Goal: Task Accomplishment & Management: Manage account settings

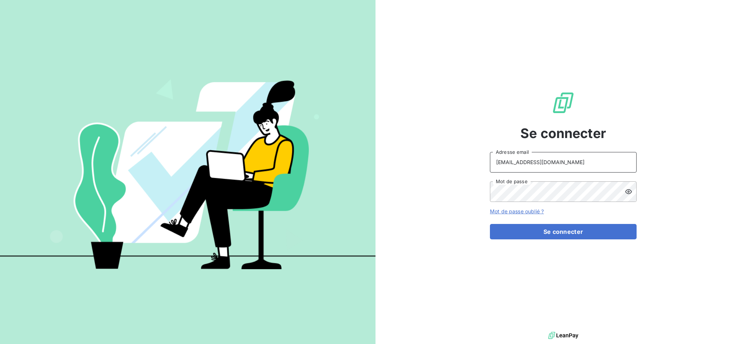
click at [588, 160] on input "[EMAIL_ADDRESS][DOMAIN_NAME]" at bounding box center [563, 162] width 147 height 21
type input "[EMAIL_ADDRESS][DOMAIN_NAME]"
click at [525, 227] on button "Se connecter" at bounding box center [563, 231] width 147 height 15
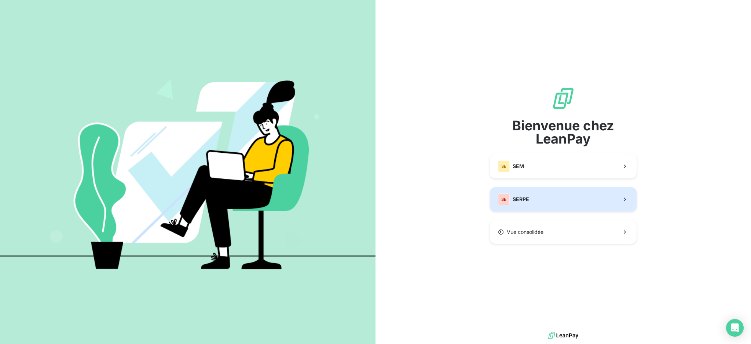
click at [529, 200] on button "SE SERPE" at bounding box center [563, 199] width 147 height 24
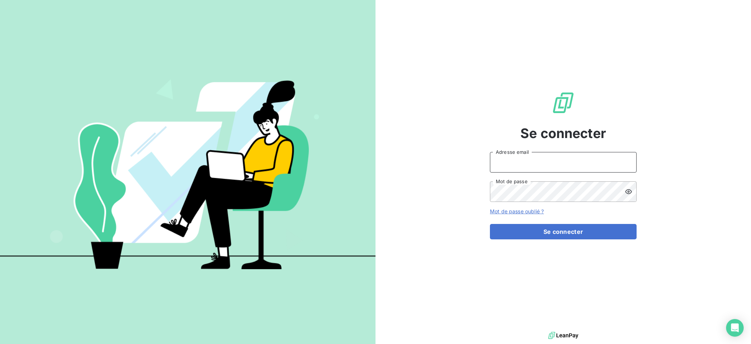
type input "[EMAIL_ADDRESS][DOMAIN_NAME]"
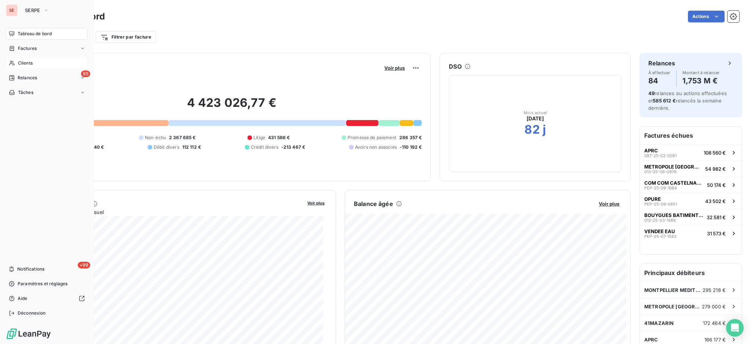
click at [30, 62] on span "Clients" at bounding box center [25, 63] width 15 height 7
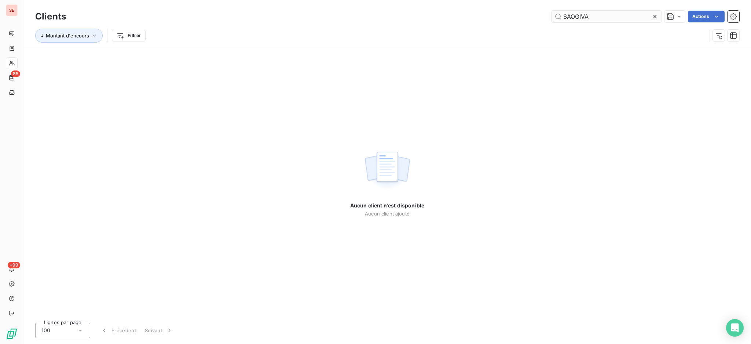
click at [570, 15] on input "SAOGIVA" at bounding box center [606, 17] width 110 height 12
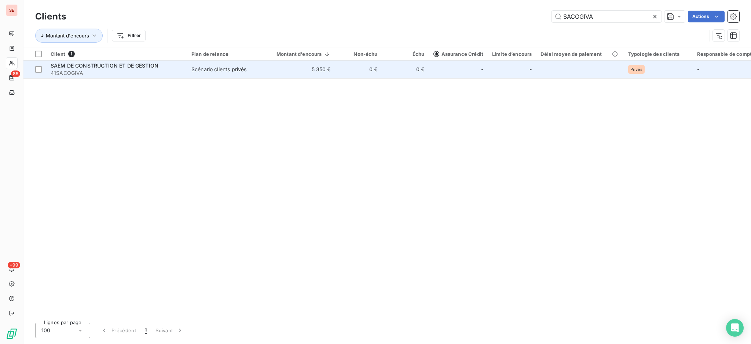
type input "SACOGIVA"
click at [126, 66] on span "SAEM DE CONSTRUCTION ET DE GESTION" at bounding box center [105, 65] width 108 height 6
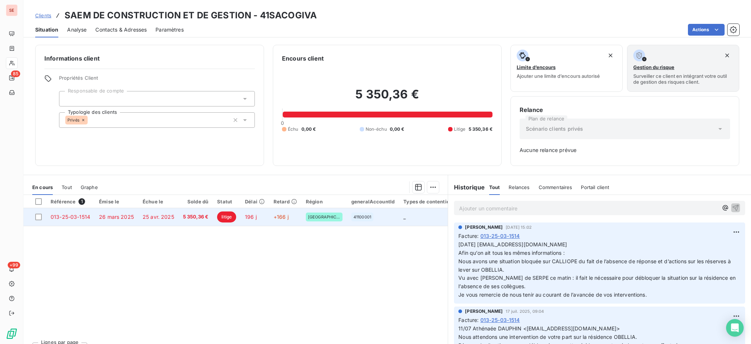
click at [197, 220] on span "5 350,36 €" at bounding box center [196, 216] width 26 height 7
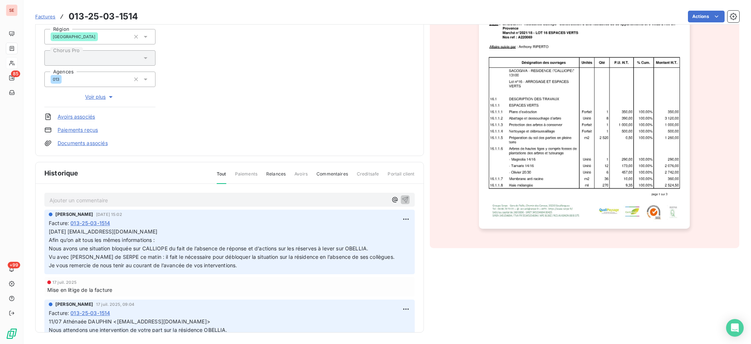
click at [159, 201] on p "Ajouter un commentaire ﻿" at bounding box center [219, 199] width 338 height 9
click at [402, 195] on icon "button" at bounding box center [405, 198] width 7 height 7
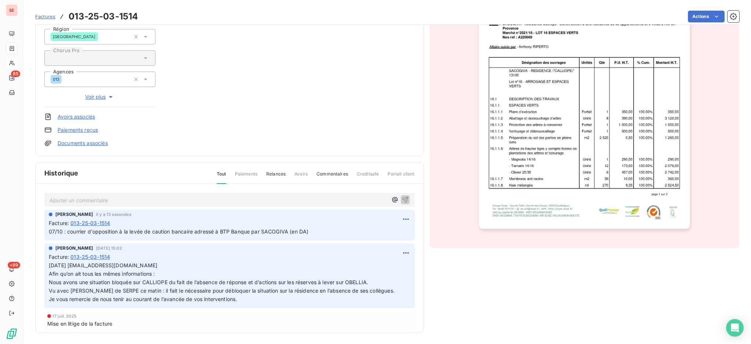
click at [96, 141] on link "Documents associés" at bounding box center [83, 142] width 50 height 7
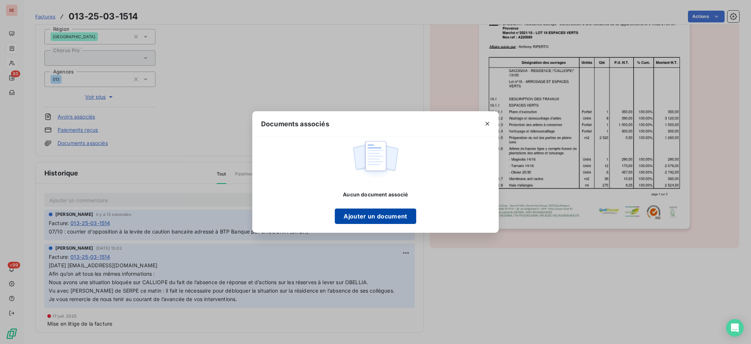
click at [391, 217] on button "Ajouter un document" at bounding box center [375, 215] width 81 height 15
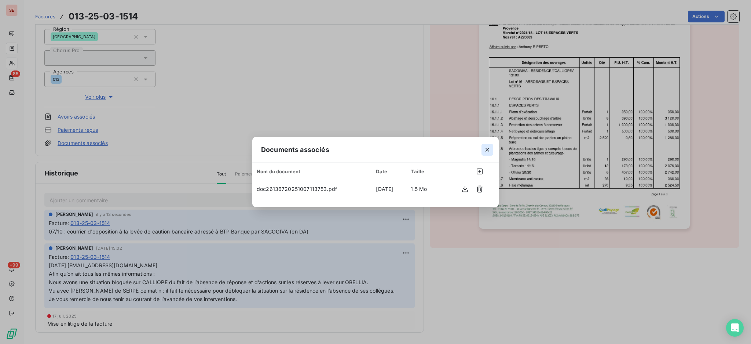
click at [484, 149] on icon "button" at bounding box center [487, 149] width 7 height 7
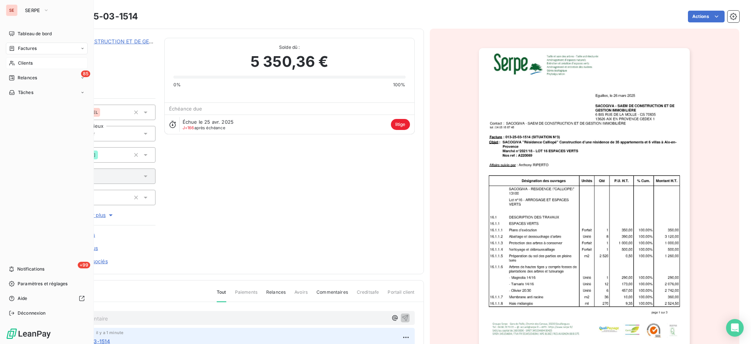
click at [26, 48] on span "Factures" at bounding box center [27, 48] width 19 height 7
click at [26, 47] on span "Factures" at bounding box center [27, 48] width 19 height 7
click at [24, 66] on span "Factures" at bounding box center [27, 63] width 19 height 7
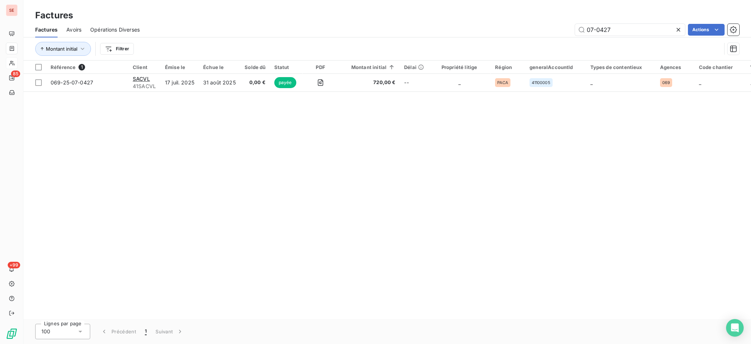
drag, startPoint x: 623, startPoint y: 29, endPoint x: 551, endPoint y: 17, distance: 73.4
click at [551, 17] on div "Factures Factures Avoirs Opérations Diverses 07-0427 Actions Montant initial Fi…" at bounding box center [387, 30] width 728 height 61
type input "08-1137"
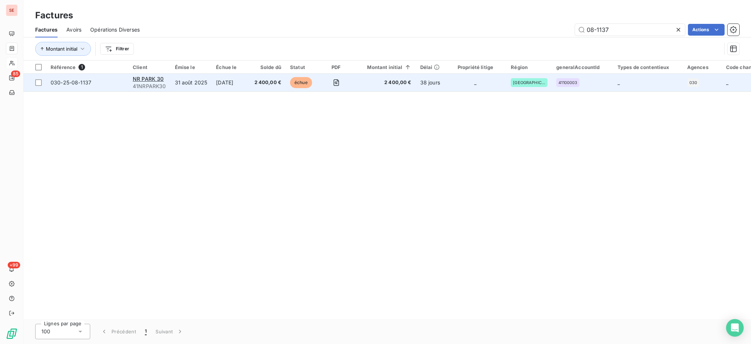
click at [175, 77] on td "31 août 2025" at bounding box center [191, 83] width 41 height 18
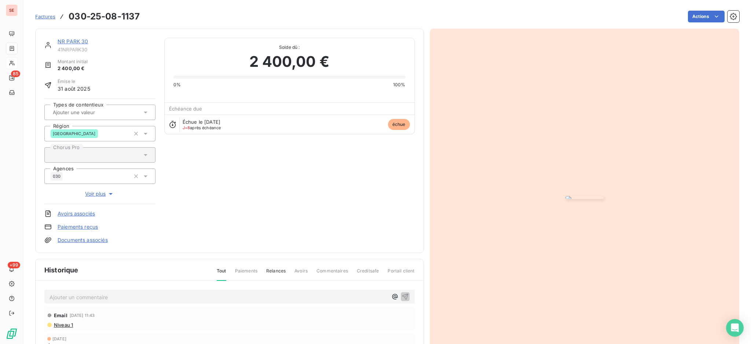
click at [203, 297] on p "Ajouter un commentaire ﻿" at bounding box center [219, 296] width 338 height 9
click at [105, 293] on p "07/10 retour de la facture n'était pas reçu : mise en paiement de 08/10" at bounding box center [219, 300] width 338 height 17
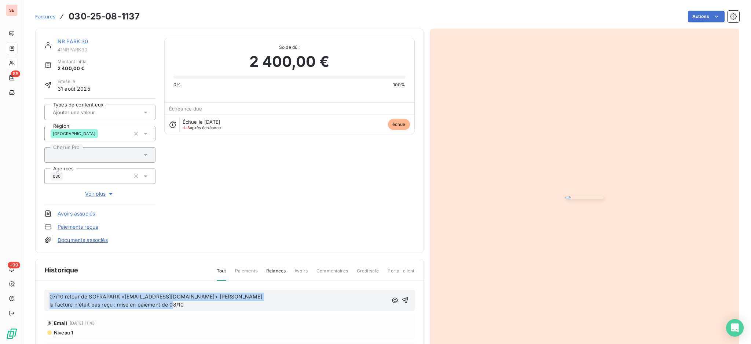
drag, startPoint x: 189, startPoint y: 305, endPoint x: 43, endPoint y: 295, distance: 146.6
click at [43, 295] on div "07/10 retour de SOFRAPARK <[EMAIL_ADDRESS][DOMAIN_NAME]> [PERSON_NAME] la factu…" at bounding box center [230, 347] width 388 height 132
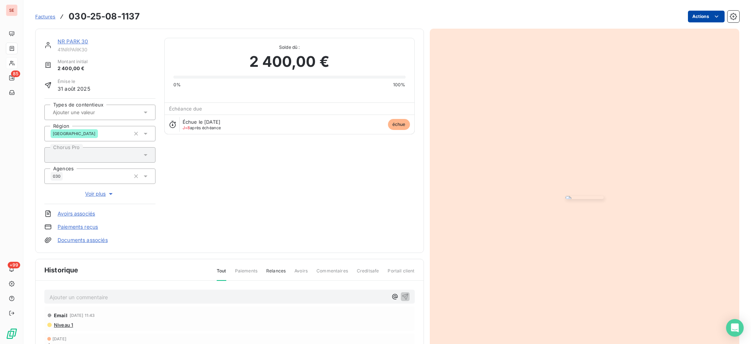
click at [693, 17] on html "SE 85 +99 Factures 030-25-08-1137 Actions NR PARK 30 41NRPARK30 Montant initial…" at bounding box center [375, 172] width 751 height 344
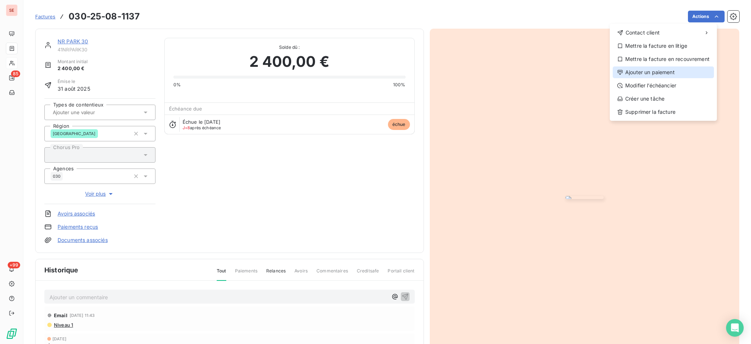
click at [671, 76] on div "Ajouter un paiement" at bounding box center [663, 72] width 101 height 12
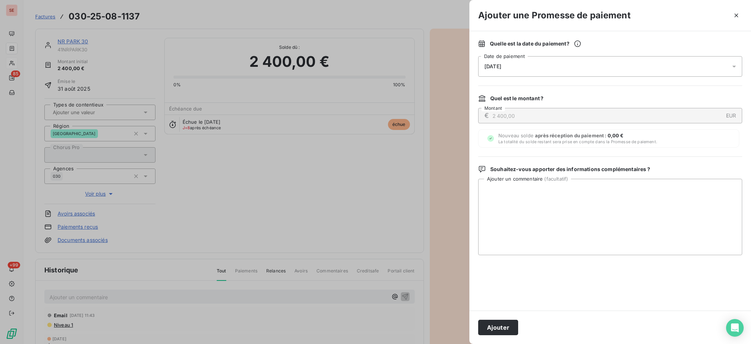
click at [736, 63] on icon at bounding box center [733, 66] width 7 height 7
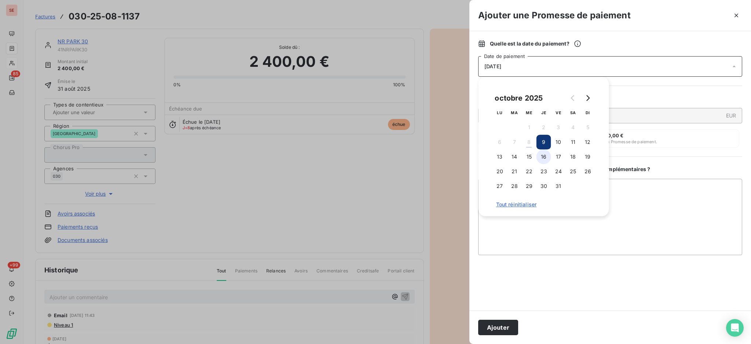
click at [543, 159] on button "16" at bounding box center [543, 156] width 15 height 15
click at [633, 195] on textarea "Ajouter un commentaire ( facultatif )" at bounding box center [610, 217] width 264 height 76
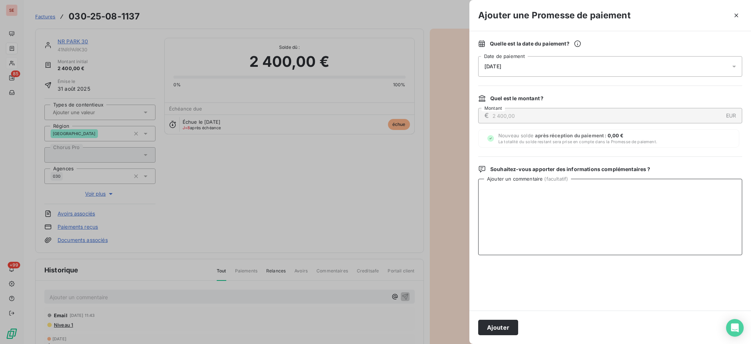
paste textarea "07/10 retour de SOFRAPARK <[EMAIL_ADDRESS][DOMAIN_NAME]> [PERSON_NAME] la factu…"
type textarea "07/10 retour de SOFRAPARK <[EMAIL_ADDRESS][DOMAIN_NAME]> [PERSON_NAME] la factu…"
click at [490, 325] on button "Ajouter" at bounding box center [498, 326] width 40 height 15
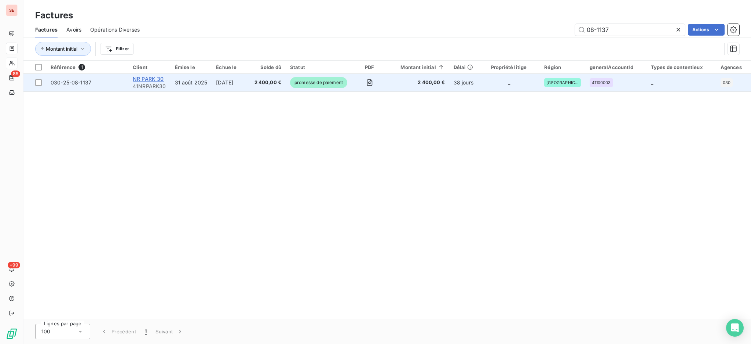
click at [151, 80] on span "NR PARK 30" at bounding box center [148, 79] width 31 height 6
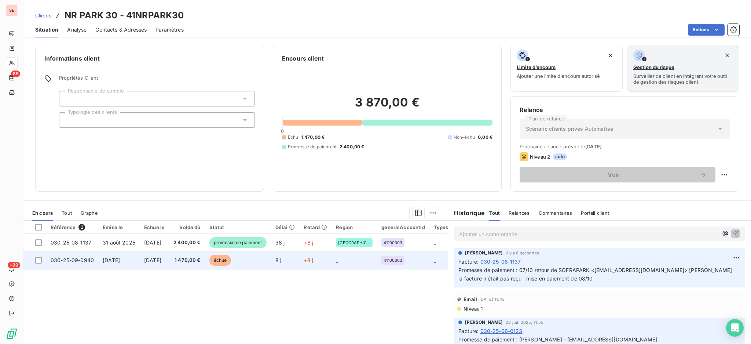
click at [139, 260] on td "[DATE]" at bounding box center [118, 260] width 41 height 18
click at [161, 262] on span "[DATE]" at bounding box center [152, 260] width 17 height 6
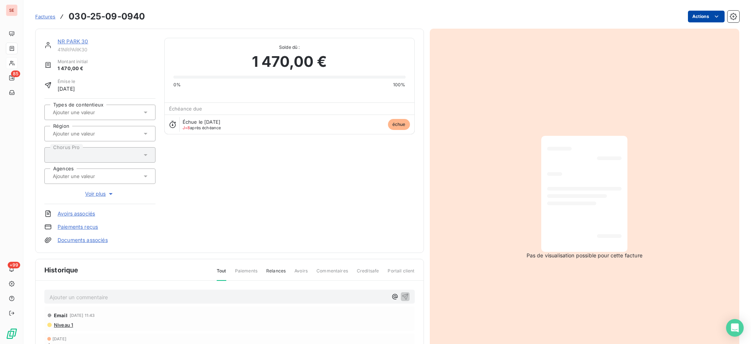
click at [697, 15] on html "SE 85 +99 Factures 030-25-09-0940 Actions NR PARK 30 41NRPARK30 Montant initial…" at bounding box center [375, 172] width 751 height 344
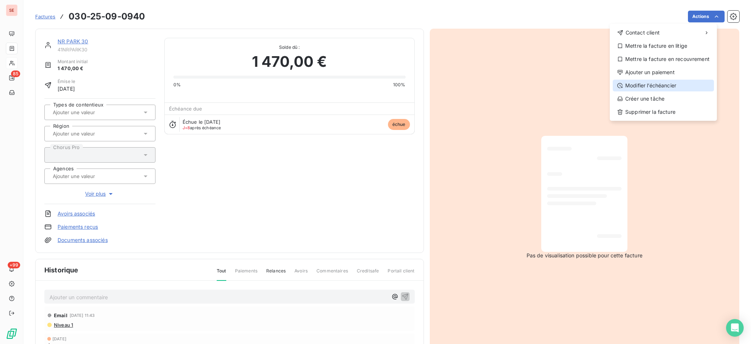
click at [671, 89] on div "Modifier l’échéancier" at bounding box center [663, 86] width 101 height 12
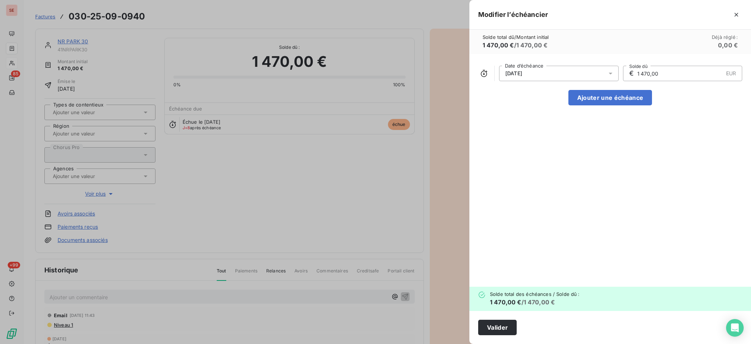
click at [612, 72] on icon at bounding box center [610, 73] width 7 height 7
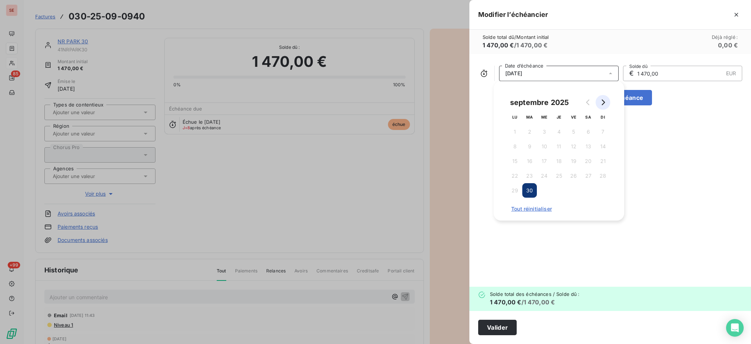
click at [605, 99] on icon "Go to next month" at bounding box center [603, 102] width 6 height 6
click at [578, 190] on button "31" at bounding box center [573, 190] width 15 height 15
click at [493, 325] on button "Valider" at bounding box center [497, 326] width 39 height 15
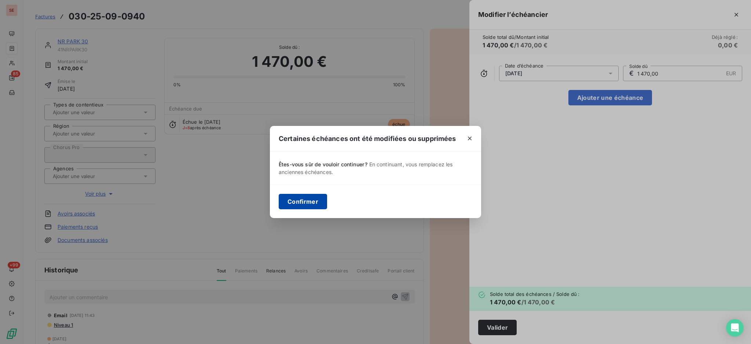
click at [302, 198] on button "Confirmer" at bounding box center [303, 201] width 48 height 15
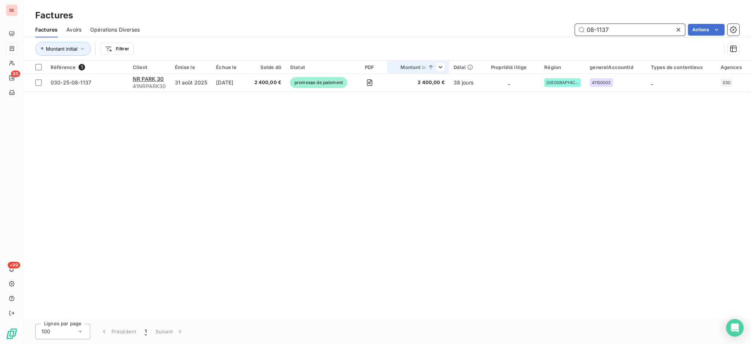
drag, startPoint x: 645, startPoint y: 28, endPoint x: 424, endPoint y: 67, distance: 225.3
click at [549, 27] on div "08-1137 Actions" at bounding box center [444, 30] width 591 height 12
type input "08-0385"
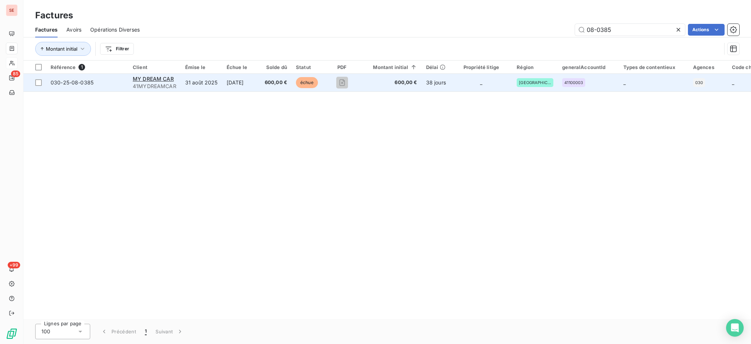
click at [186, 82] on td "31 août 2025" at bounding box center [201, 83] width 41 height 18
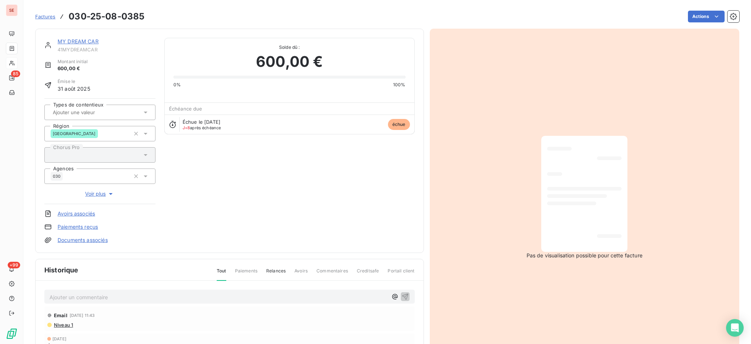
click at [129, 292] on p "Ajouter un commentaire ﻿" at bounding box center [219, 296] width 338 height 9
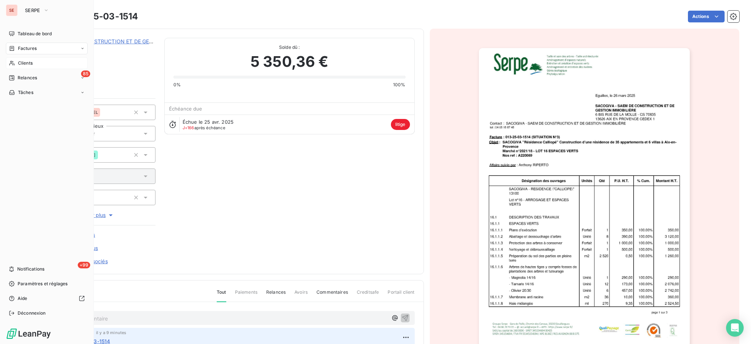
click at [18, 62] on span "Clients" at bounding box center [25, 63] width 15 height 7
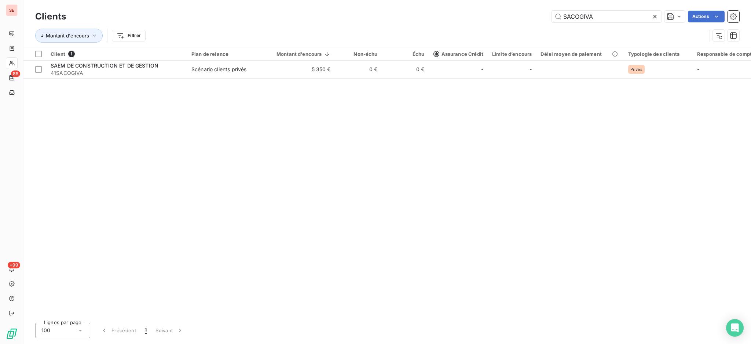
drag, startPoint x: 629, startPoint y: 20, endPoint x: 551, endPoint y: -7, distance: 81.8
click at [551, 0] on html "SE 85 +99 Clients SACOGIVA Actions Montant d'encours Filtrer Client 1 Plan de r…" at bounding box center [375, 172] width 751 height 344
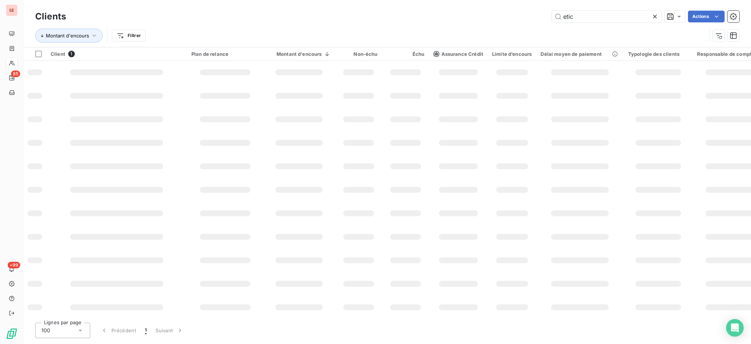
type input "etic"
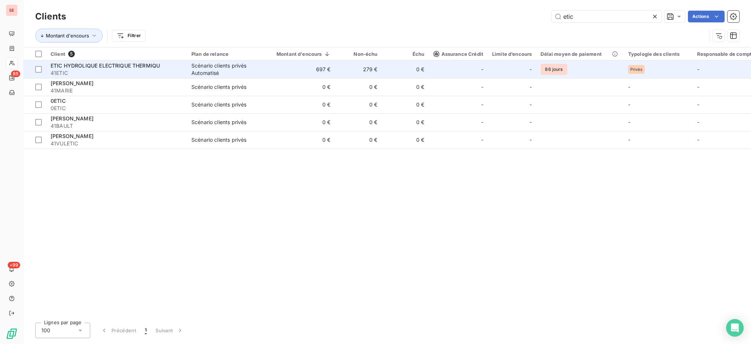
click at [275, 72] on td "697 €" at bounding box center [299, 70] width 72 height 18
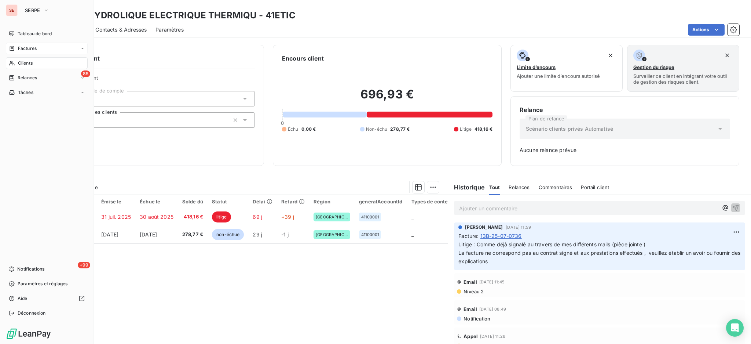
click at [33, 48] on span "Factures" at bounding box center [27, 48] width 19 height 7
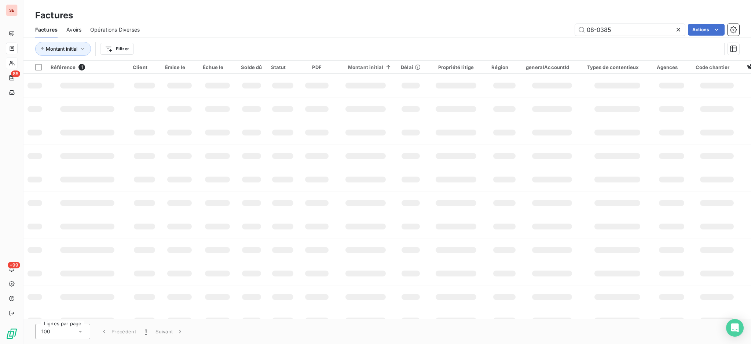
drag, startPoint x: 620, startPoint y: 33, endPoint x: 545, endPoint y: 21, distance: 76.9
click at [562, 22] on div "Factures Avoirs Opérations Diverses 08-0385 Actions" at bounding box center [387, 29] width 728 height 15
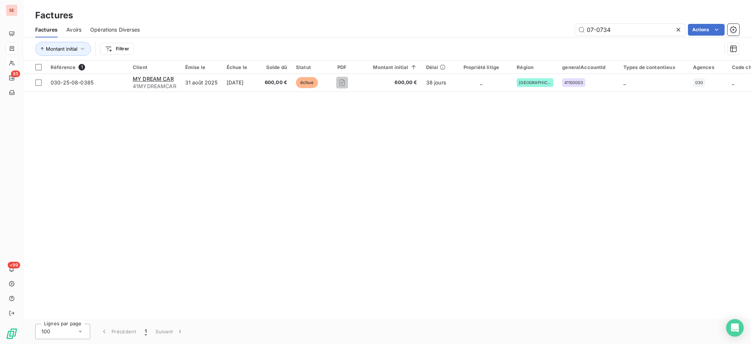
type input "07-0734"
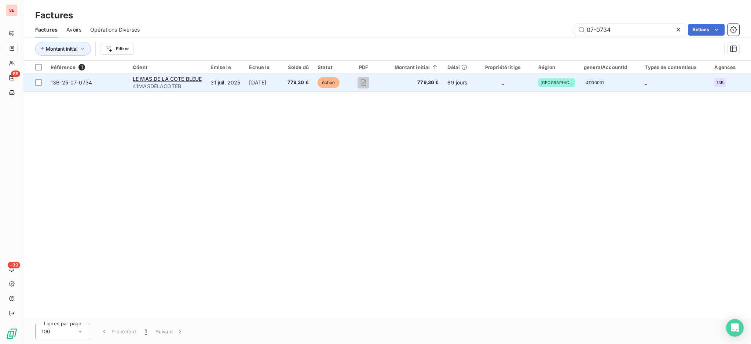
click at [183, 84] on span "41MASDELACOTEB" at bounding box center [167, 86] width 69 height 7
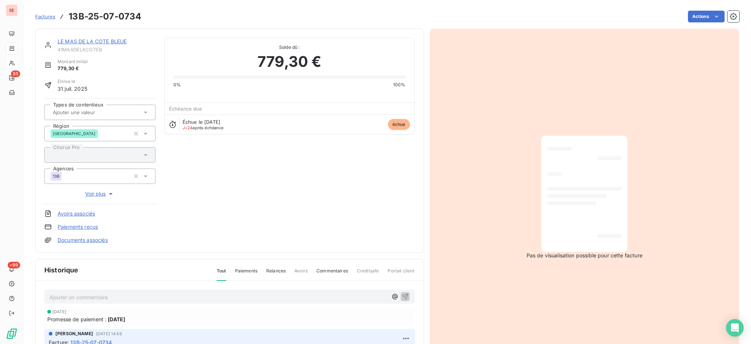
click at [90, 41] on link "LE MAS DE LA COTE BLEUE" at bounding box center [92, 41] width 69 height 6
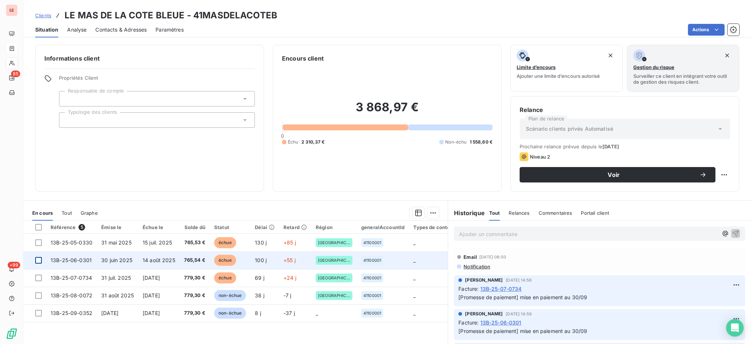
click at [38, 258] on div at bounding box center [38, 260] width 7 height 7
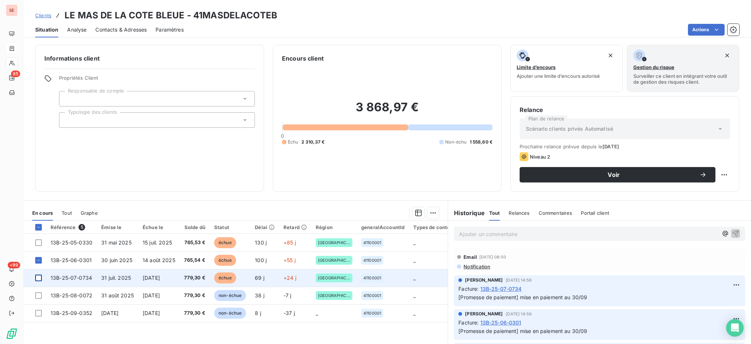
click at [39, 276] on div at bounding box center [38, 277] width 7 height 7
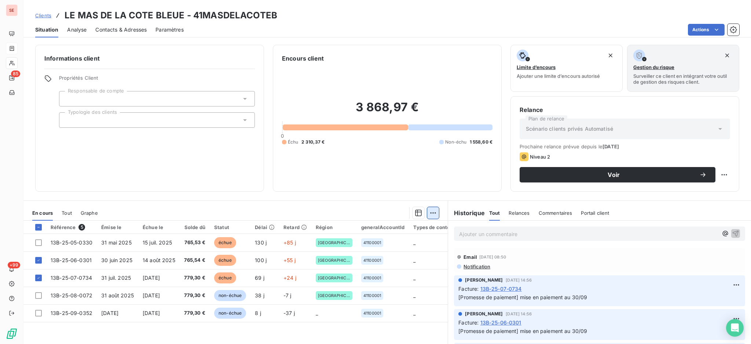
click at [428, 210] on html "SE 85 +99 Clients LE MAS DE LA COTE BLEUE - 41MASDELACOTEB Situation Analyse Co…" at bounding box center [375, 172] width 751 height 344
click at [402, 244] on div "Ajouter une promesse de paiement (2 factures)" at bounding box center [364, 242] width 133 height 12
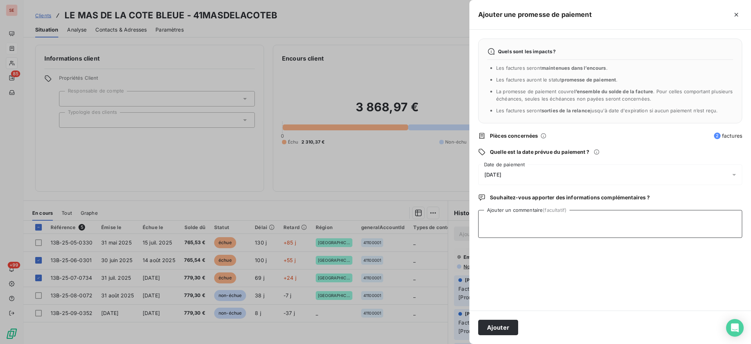
click at [509, 223] on textarea "Ajouter un commentaire (facultatif)" at bounding box center [610, 224] width 264 height 28
type textarea "AVIS DE VIRT reçu 1544.84 €"
click at [506, 331] on button "Ajouter" at bounding box center [498, 326] width 40 height 15
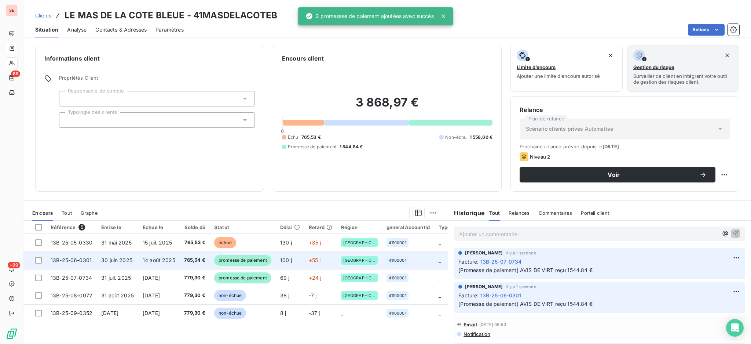
click at [180, 260] on td "14 août 2025" at bounding box center [158, 260] width 41 height 18
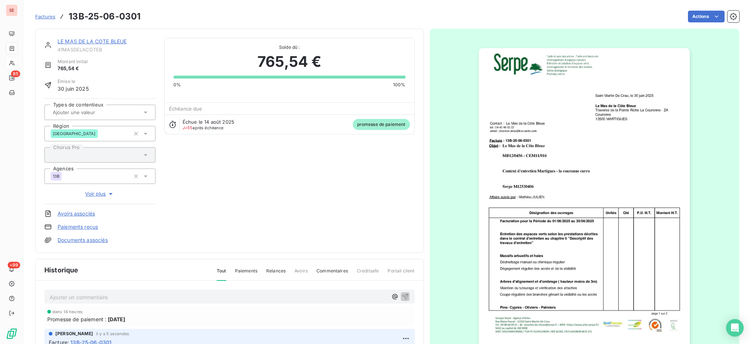
click at [90, 227] on link "Paiements reçus" at bounding box center [78, 226] width 40 height 7
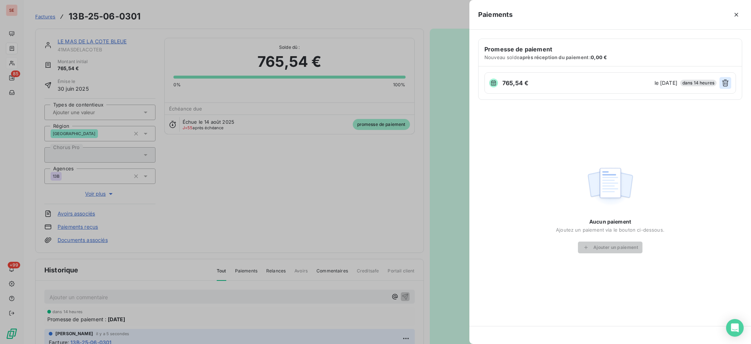
click at [724, 84] on icon "button" at bounding box center [725, 83] width 7 height 7
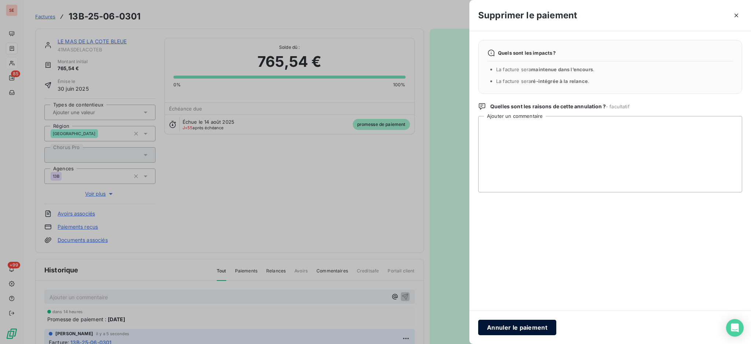
click at [516, 325] on button "Annuler le paiement" at bounding box center [517, 326] width 78 height 15
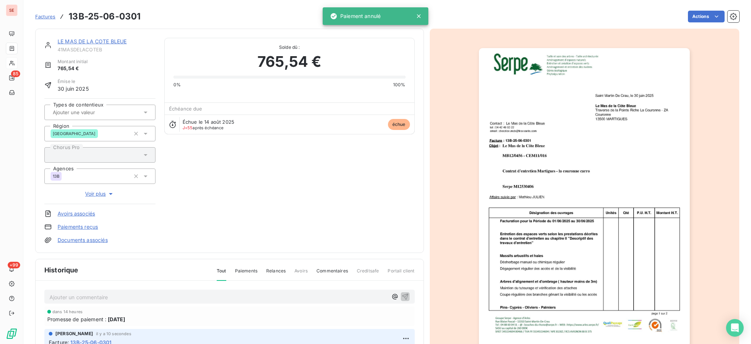
click at [80, 227] on link "Paiements reçus" at bounding box center [78, 226] width 40 height 7
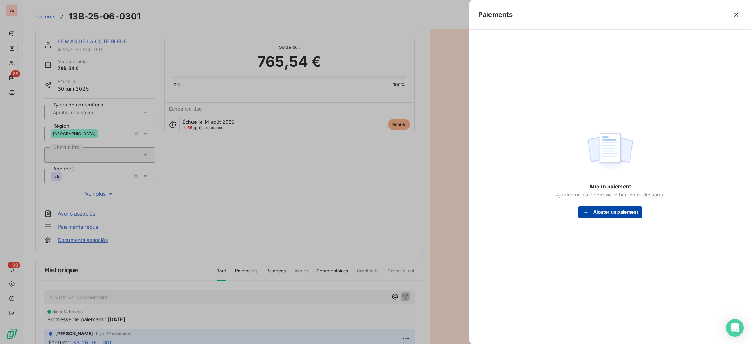
click at [613, 215] on button "Ajouter un paiement" at bounding box center [610, 212] width 65 height 12
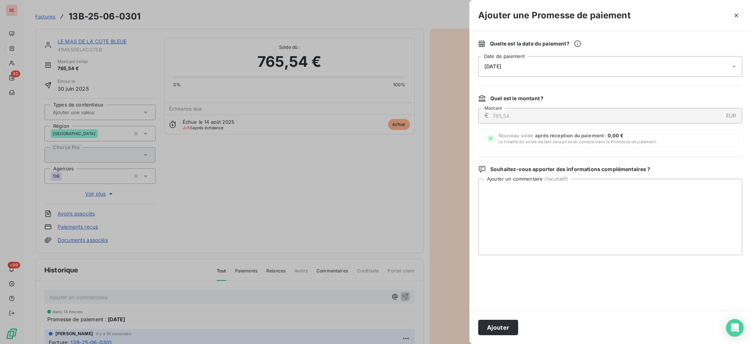
click at [735, 67] on icon at bounding box center [733, 66] width 7 height 7
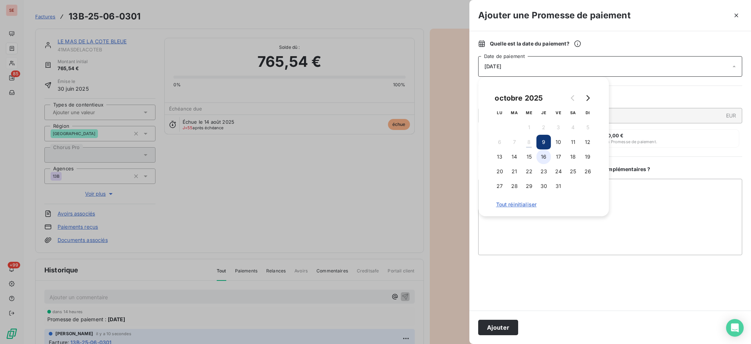
click at [542, 157] on button "16" at bounding box center [543, 156] width 15 height 15
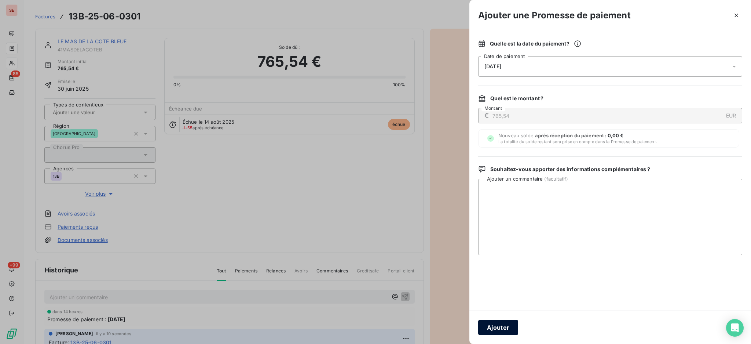
click at [501, 332] on button "Ajouter" at bounding box center [498, 326] width 40 height 15
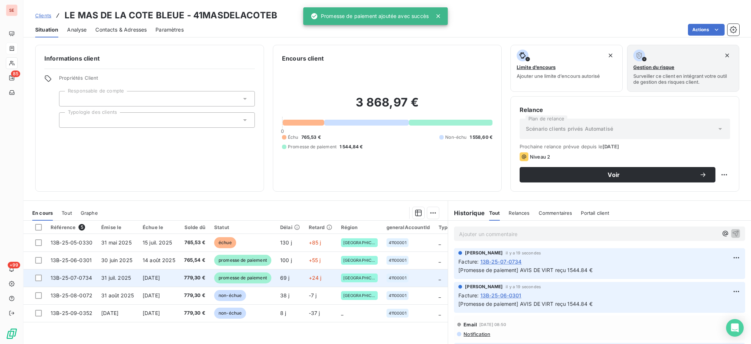
click at [161, 281] on td "[DATE]" at bounding box center [158, 278] width 41 height 18
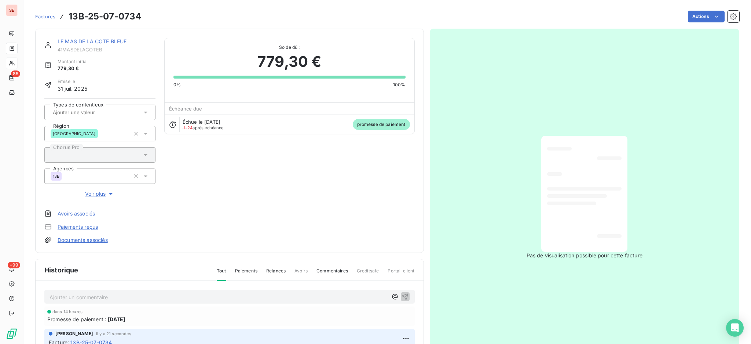
click at [90, 226] on link "Paiements reçus" at bounding box center [78, 226] width 40 height 7
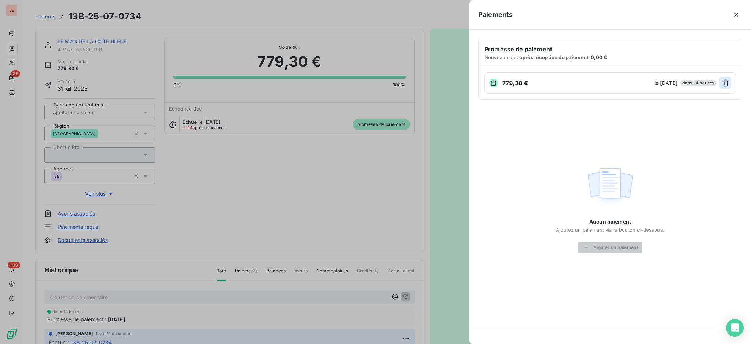
click at [725, 81] on icon "button" at bounding box center [725, 82] width 7 height 7
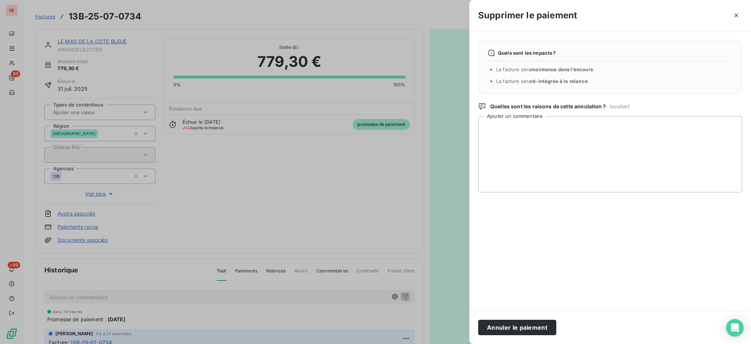
click at [506, 332] on button "Annuler le paiement" at bounding box center [517, 326] width 78 height 15
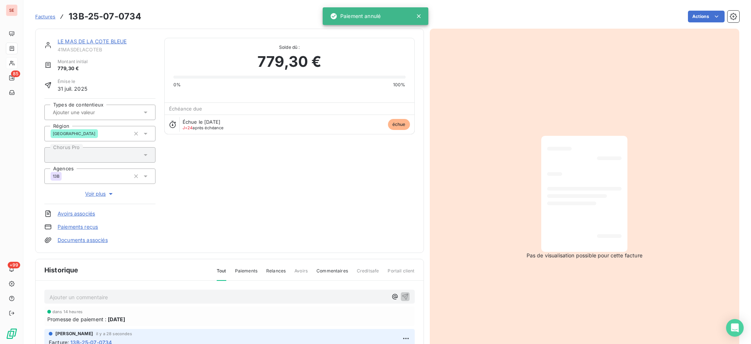
click at [88, 227] on link "Paiements reçus" at bounding box center [78, 226] width 40 height 7
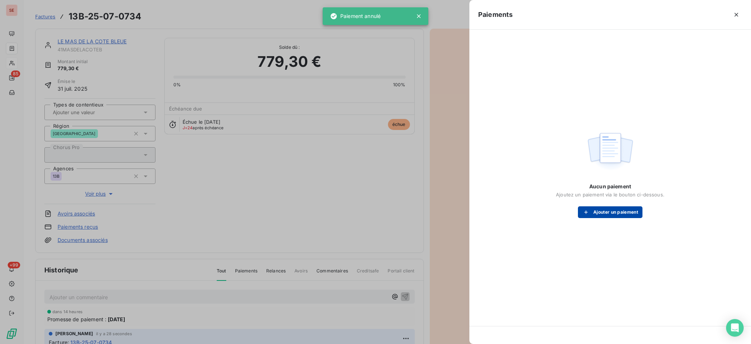
click at [624, 210] on button "Ajouter un paiement" at bounding box center [610, 212] width 65 height 12
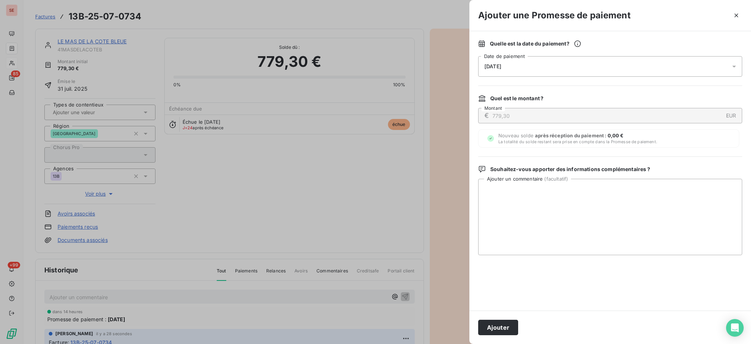
click at [735, 66] on icon at bounding box center [734, 67] width 4 height 2
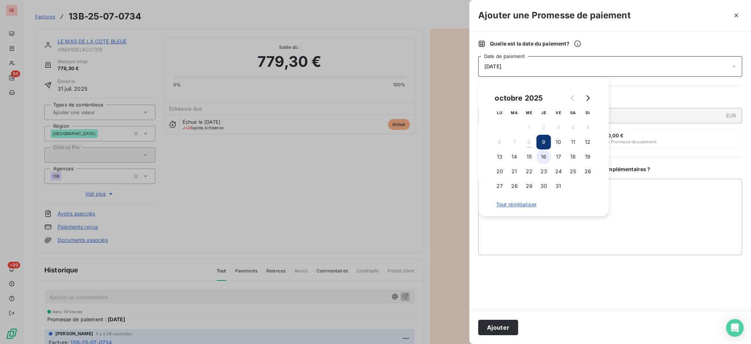
click at [542, 160] on button "16" at bounding box center [543, 156] width 15 height 15
click at [495, 326] on button "Ajouter" at bounding box center [498, 326] width 40 height 15
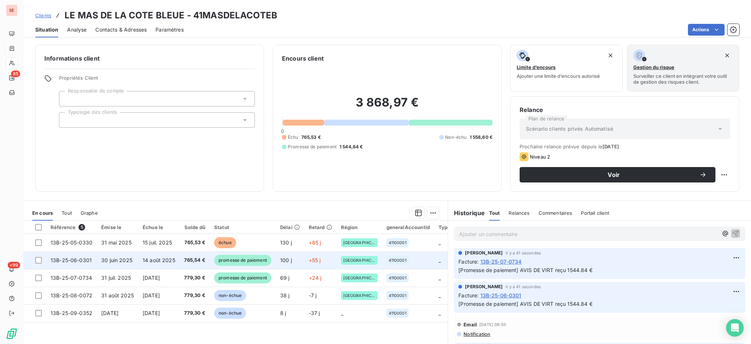
click at [197, 260] on span "765,54 €" at bounding box center [194, 259] width 21 height 7
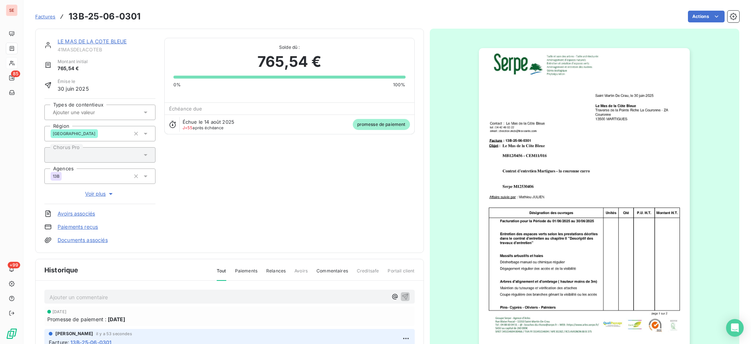
click at [91, 234] on div "LE MAS DE LA COTE BLEUE 41MASDELACOTEB Montant initial 765,54 € Émise le [DATE]…" at bounding box center [99, 141] width 111 height 206
click at [85, 238] on link "Documents associés" at bounding box center [83, 239] width 50 height 7
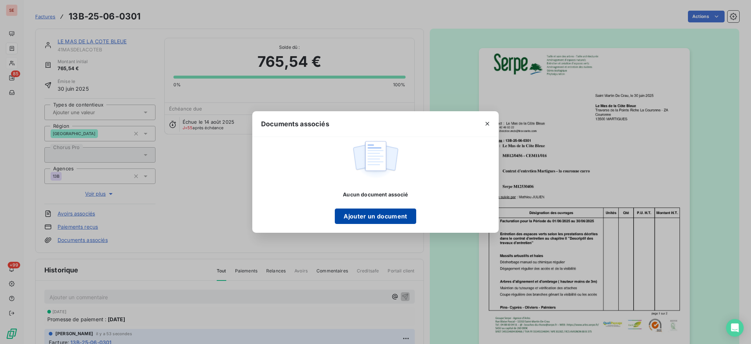
click at [394, 215] on button "Ajouter un document" at bounding box center [375, 215] width 81 height 15
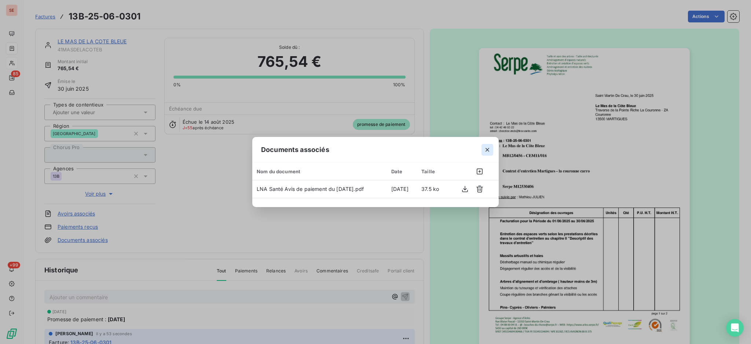
click at [488, 151] on icon "button" at bounding box center [487, 149] width 7 height 7
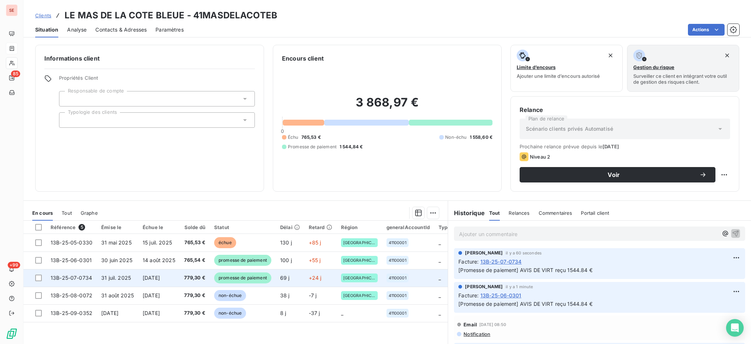
click at [123, 274] on td "31 juil. 2025" at bounding box center [117, 278] width 41 height 18
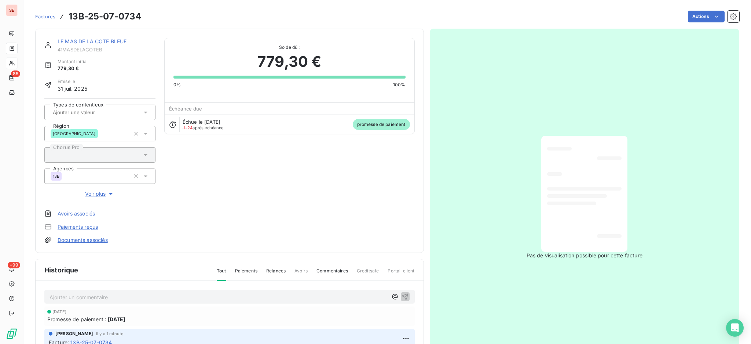
click at [74, 239] on link "Documents associés" at bounding box center [83, 239] width 50 height 7
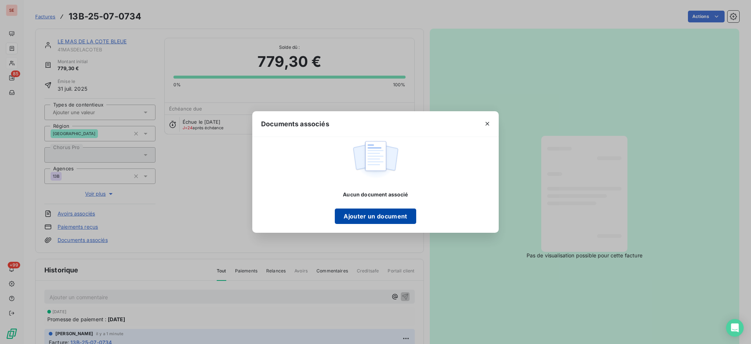
click at [361, 217] on button "Ajouter un document" at bounding box center [375, 215] width 81 height 15
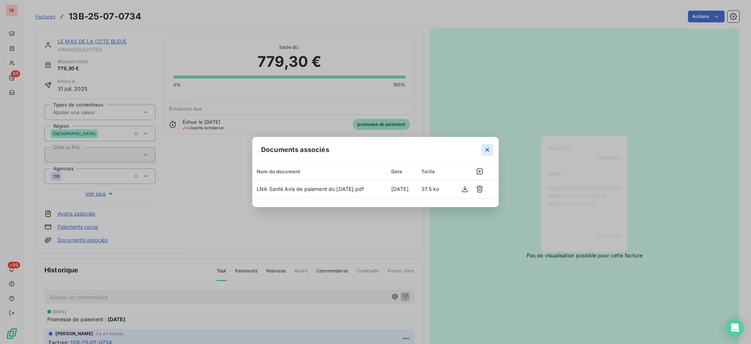
click at [491, 151] on icon "button" at bounding box center [487, 149] width 7 height 7
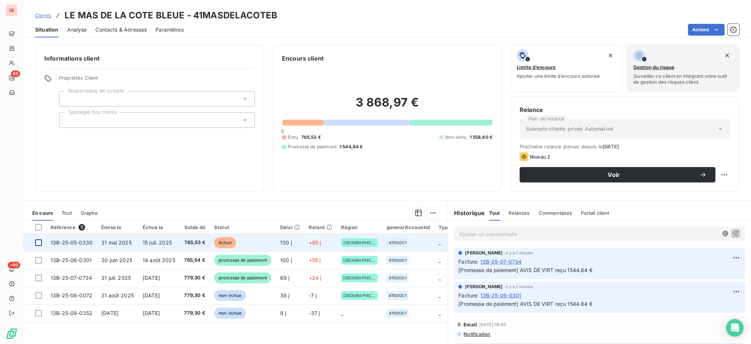
click at [38, 239] on div at bounding box center [38, 242] width 7 height 7
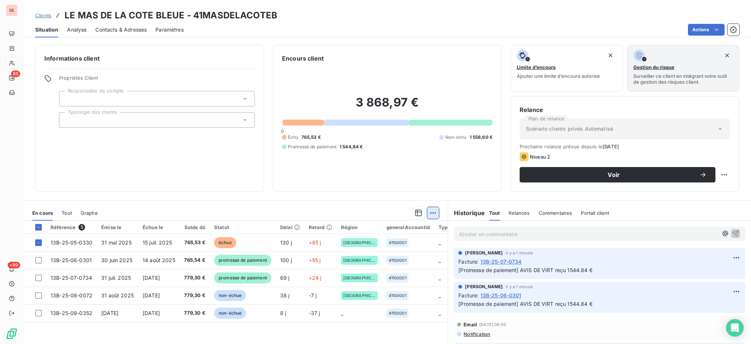
click at [432, 209] on html "SE 85 +99 Clients LE MAS DE LA COTE BLEUE - 41MASDELACOTEB Situation Analyse Co…" at bounding box center [375, 172] width 751 height 344
click at [405, 237] on div "Ajouter une promesse de paiement (1 facture)" at bounding box center [366, 242] width 129 height 12
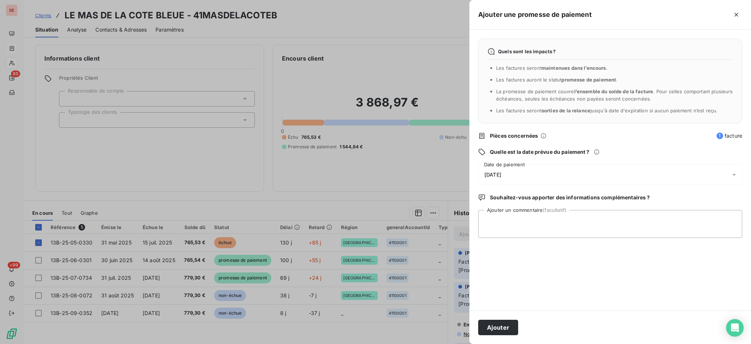
click at [733, 175] on icon at bounding box center [734, 175] width 4 height 2
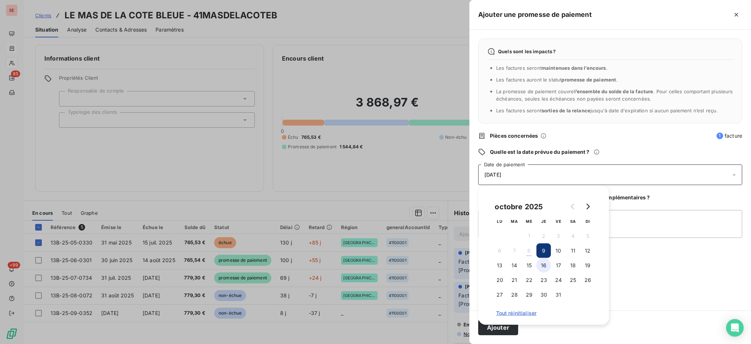
click at [541, 267] on button "16" at bounding box center [543, 265] width 15 height 15
click at [626, 222] on textarea "Ajouter un commentaire (facultatif)" at bounding box center [610, 224] width 264 height 28
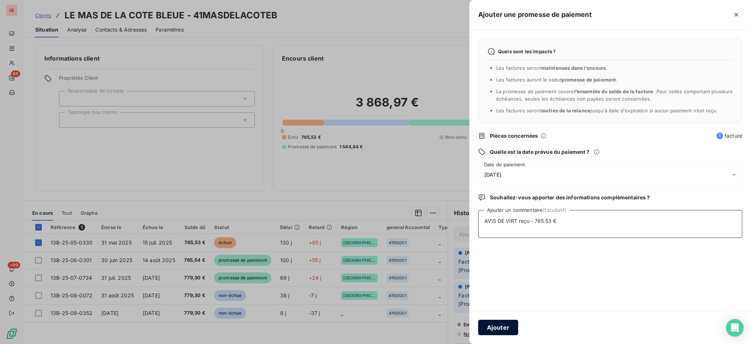
type textarea "AVIS DE VIRT reçu - 765.53 €"
click at [507, 323] on button "Ajouter" at bounding box center [498, 326] width 40 height 15
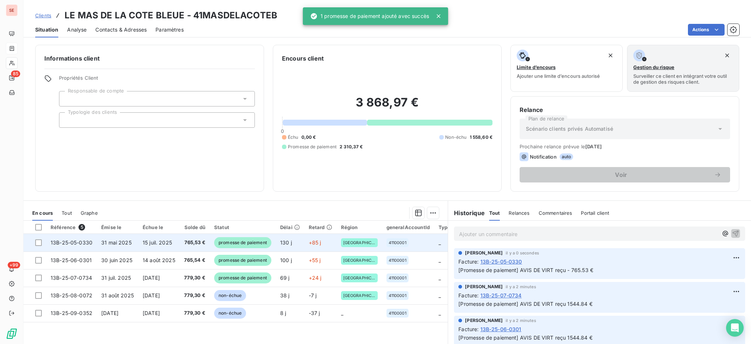
click at [128, 245] on span "31 mai 2025" at bounding box center [116, 242] width 30 height 6
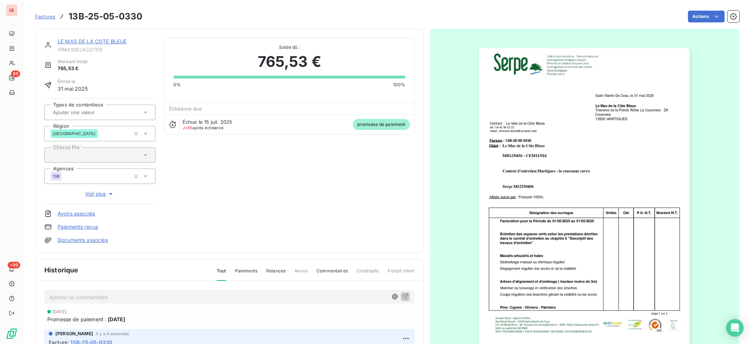
click at [98, 239] on link "Documents associés" at bounding box center [83, 239] width 50 height 7
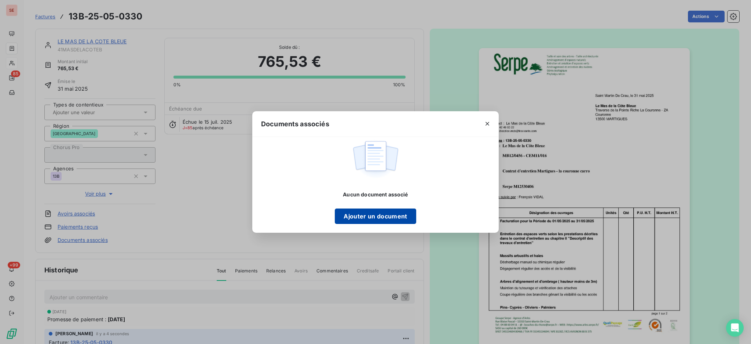
click at [364, 213] on button "Ajouter un document" at bounding box center [375, 215] width 81 height 15
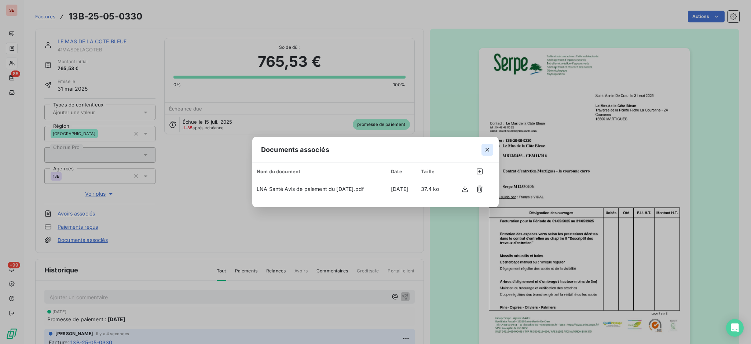
click at [489, 150] on icon "button" at bounding box center [487, 149] width 7 height 7
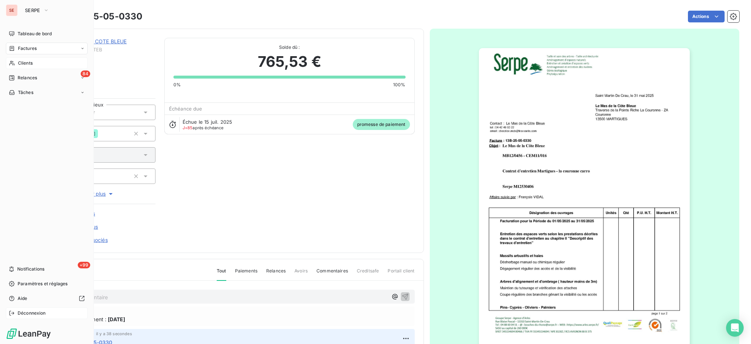
click at [32, 315] on span "Déconnexion" at bounding box center [32, 312] width 28 height 7
